Goal: Information Seeking & Learning: Learn about a topic

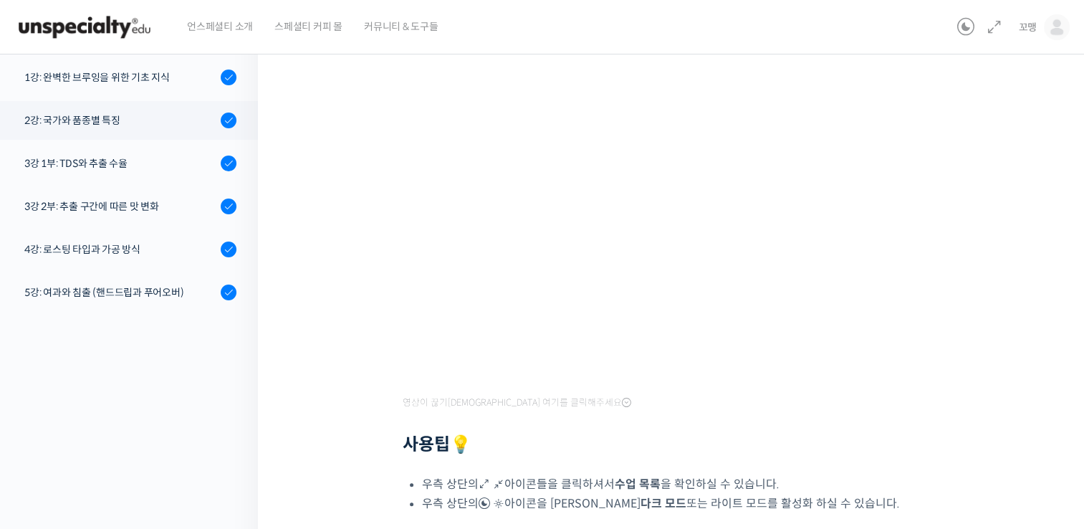
scroll to position [120, 0]
click at [307, 334] on div "기초부터 정확히, 브루잉 국가대표의 브루잉 AtoZ 클래스 2강: 국가와 품종별 특징 완료함 수업 4 / 23 완료함 ← 이전 다음 → 2강:…" at bounding box center [674, 288] width 833 height 880
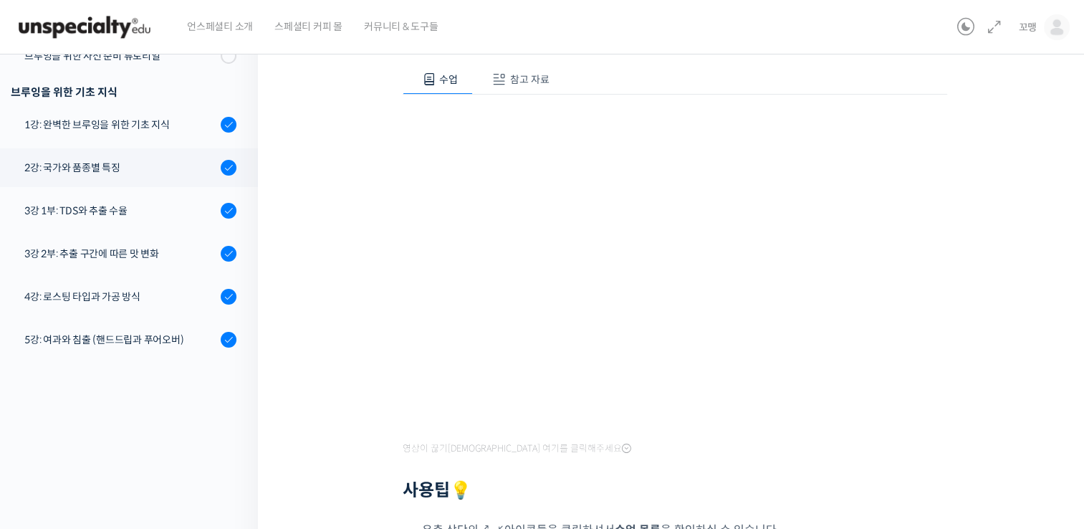
scroll to position [65, 0]
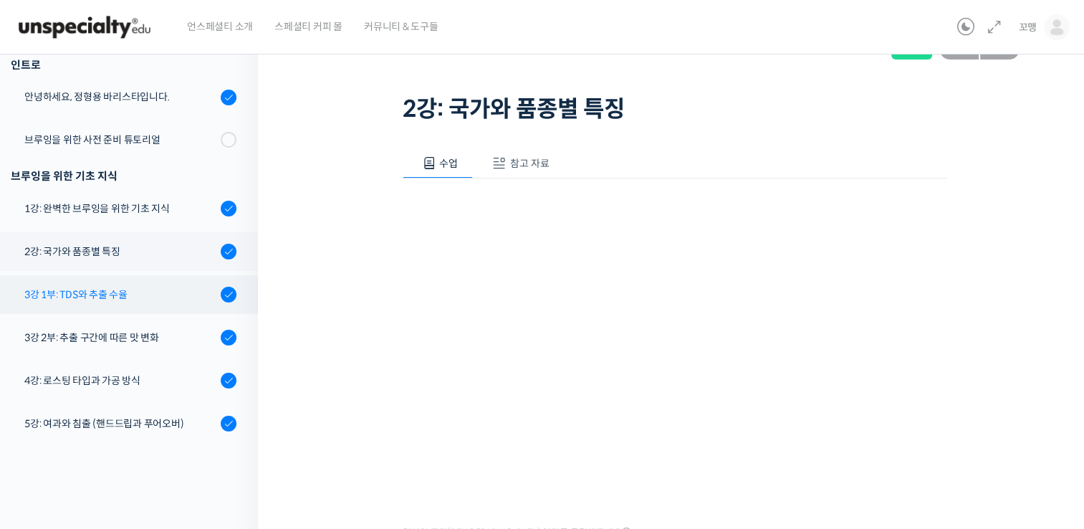
click at [71, 291] on div "3강 1부: TDS와 추출 수율" at bounding box center [120, 295] width 192 height 16
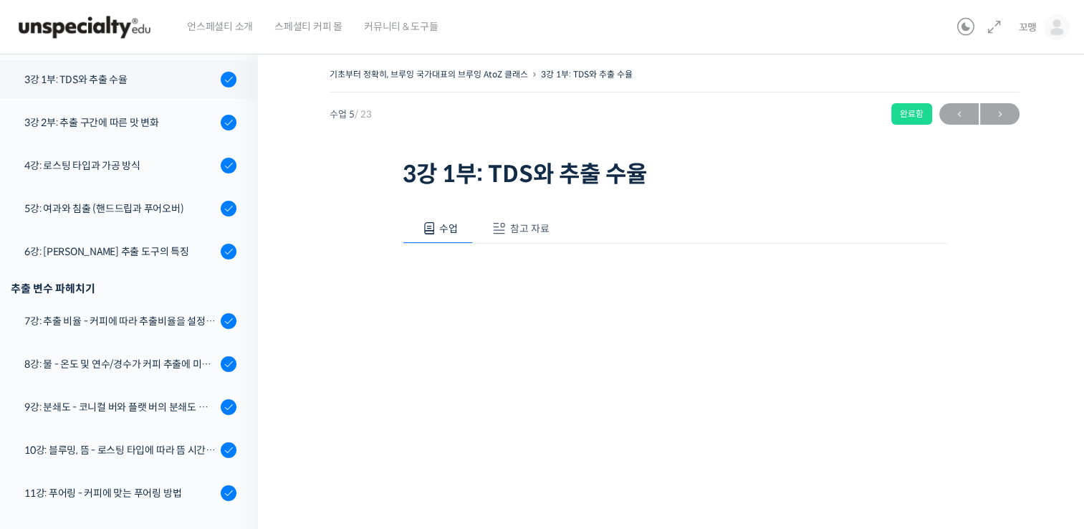
scroll to position [406, 0]
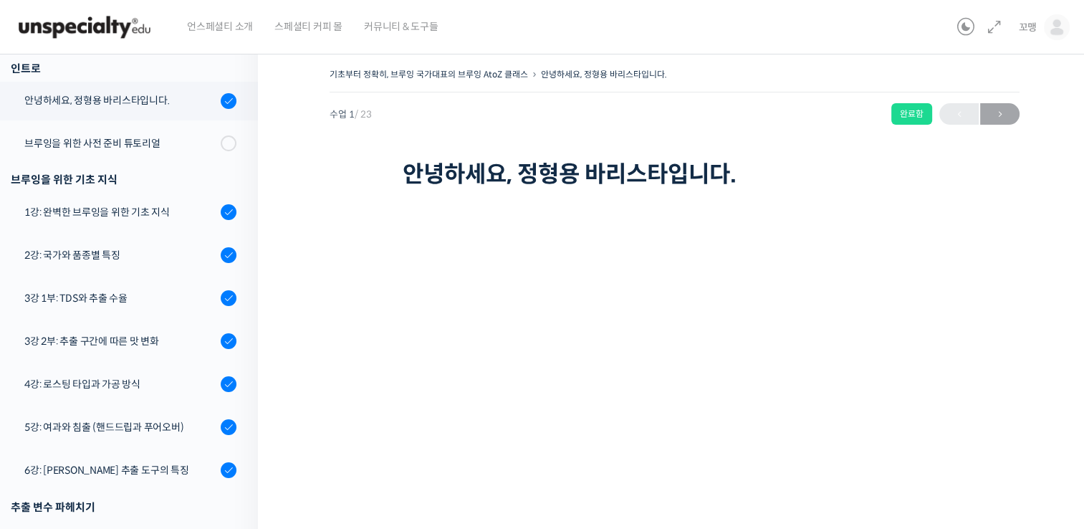
scroll to position [3, 0]
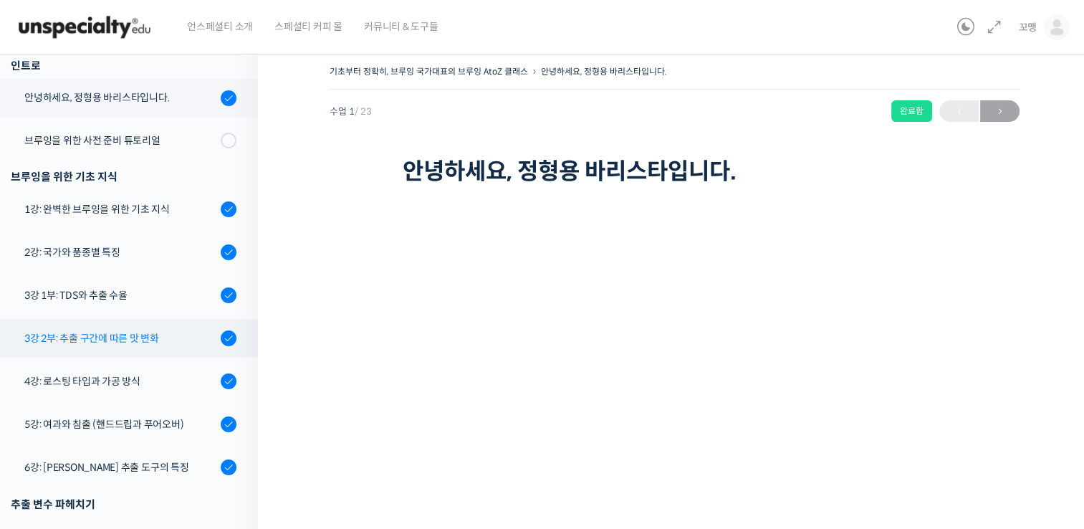
click at [110, 340] on div "3강 2부: 추출 구간에 따른 맛 변화" at bounding box center [120, 338] width 192 height 16
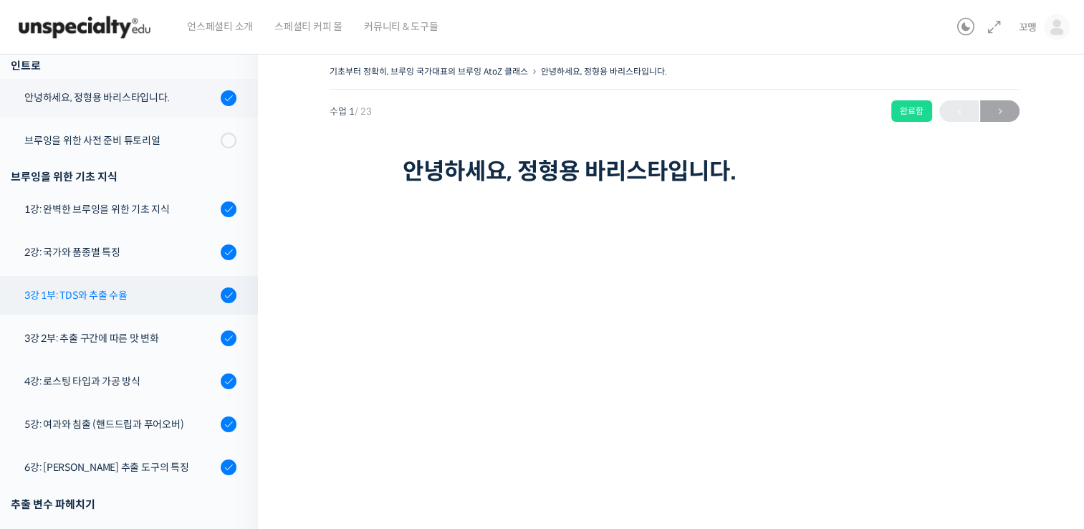
click at [112, 283] on link "3강 1부: TDS와 추출 수율" at bounding box center [125, 295] width 265 height 39
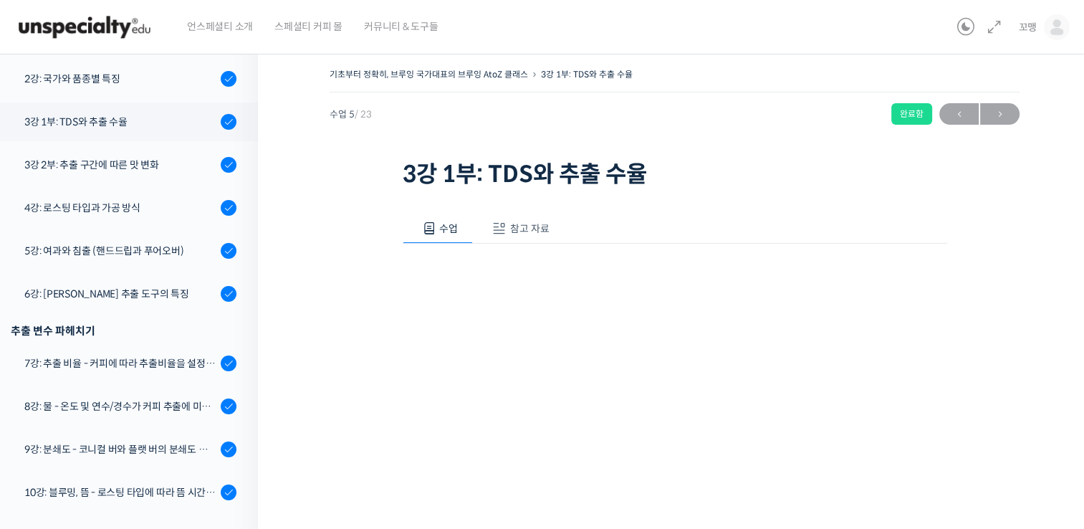
scroll to position [406, 0]
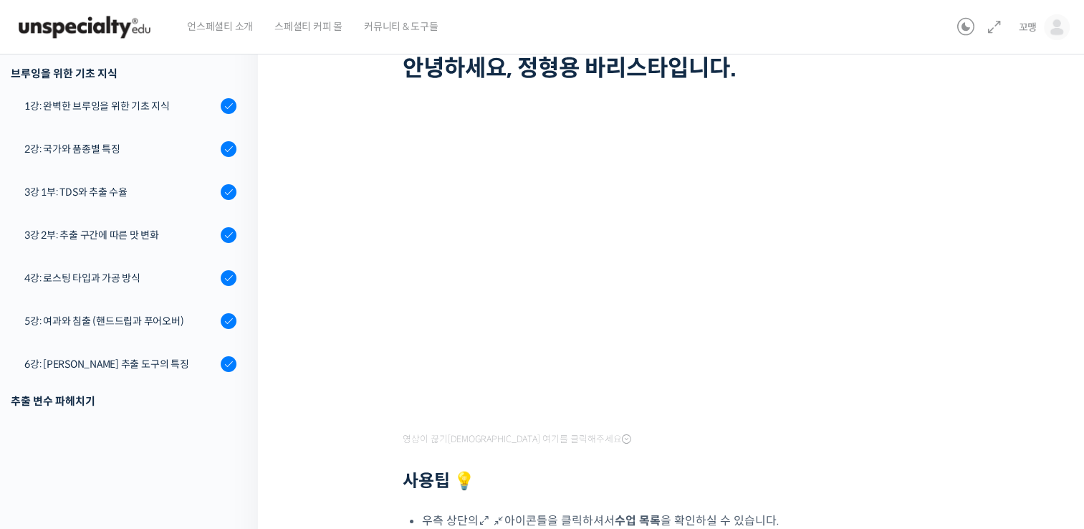
scroll to position [108, 0]
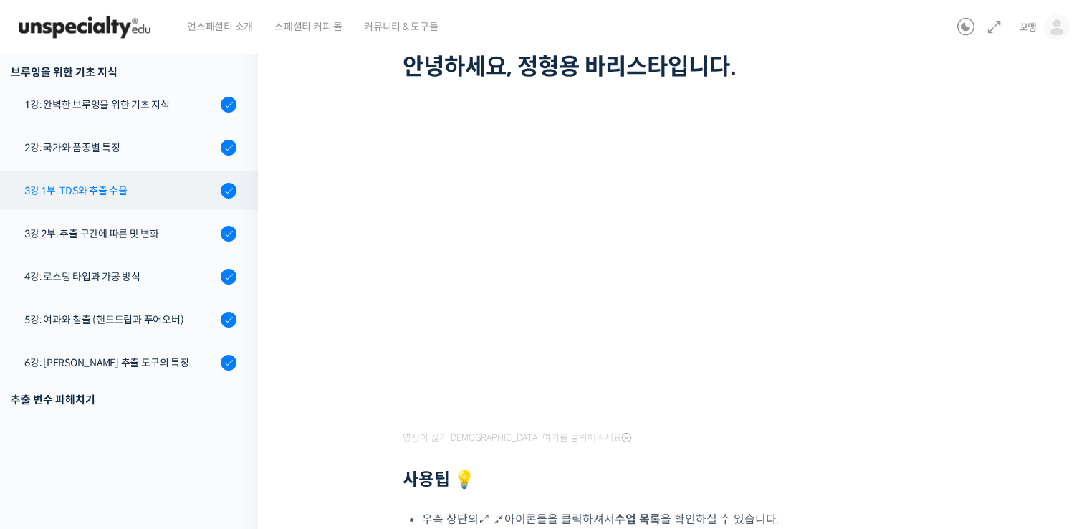
click at [224, 201] on link "3강 1부: TDS와 추출 수율" at bounding box center [125, 190] width 265 height 39
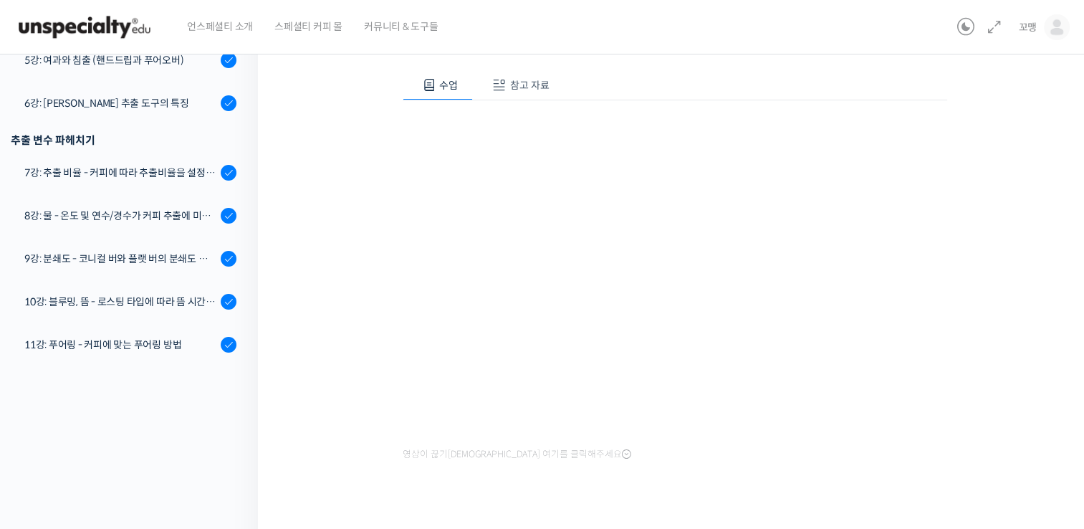
scroll to position [145, 0]
click at [993, 385] on div "기초부터 정확히, 브루잉 국가대표의 브루잉 AtoZ 클래스 3강 1부: TDS와 추출 수율 완료함 수업 5 / 23 완료함 ← 이전 다음 → …" at bounding box center [675, 224] width 690 height 609
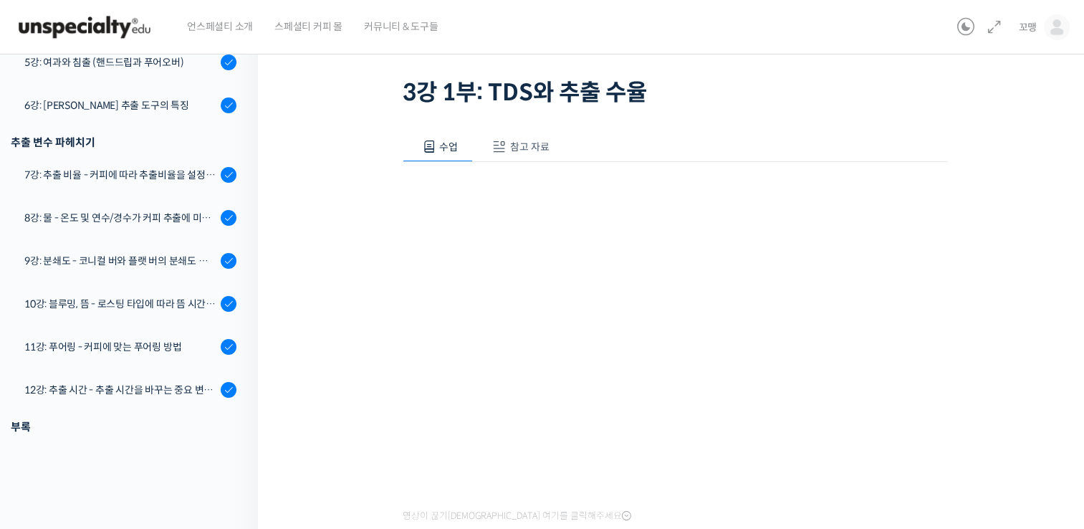
scroll to position [487, 0]
